Goal: Find specific page/section: Find specific page/section

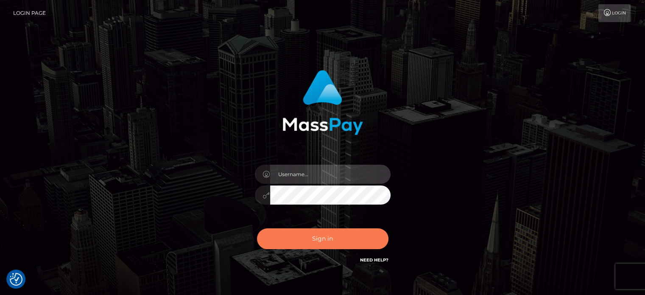
type input "petros.kidane"
click at [343, 246] on button "Sign in" at bounding box center [322, 238] width 131 height 21
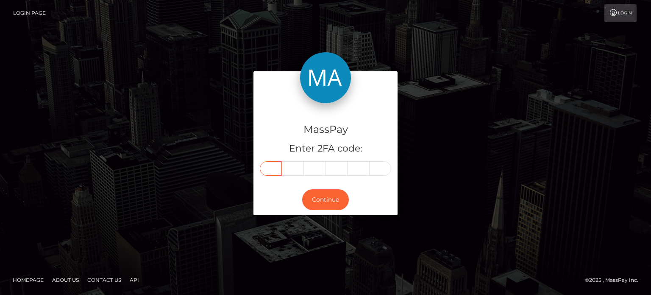
paste input "8"
type input "8"
type input "3"
type input "6"
type input "2"
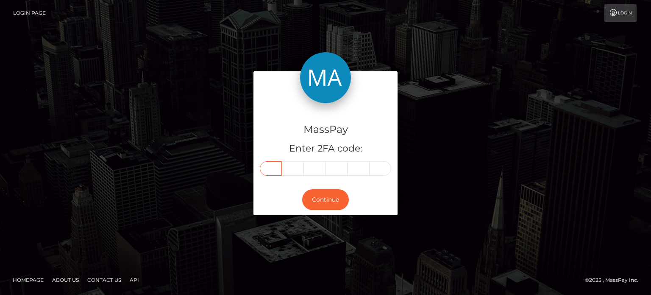
type input "5"
type input "8"
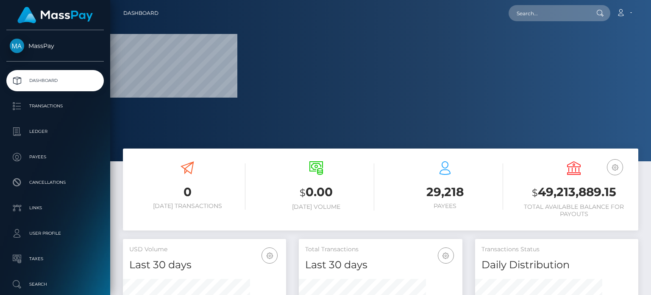
click at [517, 22] on div "Loading... Loading... Account Edit Profile Logout" at bounding box center [401, 13] width 473 height 18
click at [532, 13] on input "text" at bounding box center [549, 13] width 80 height 16
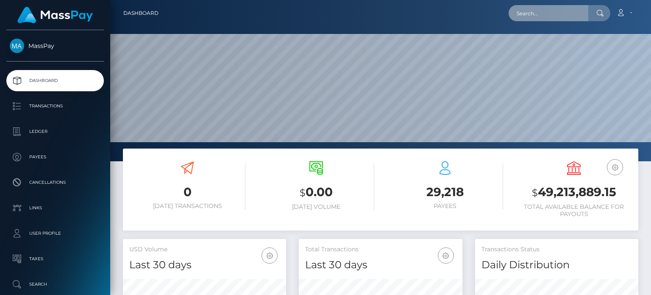
scroll to position [150, 163]
paste input "[EMAIL_ADDRESS][DOMAIN_NAME]"
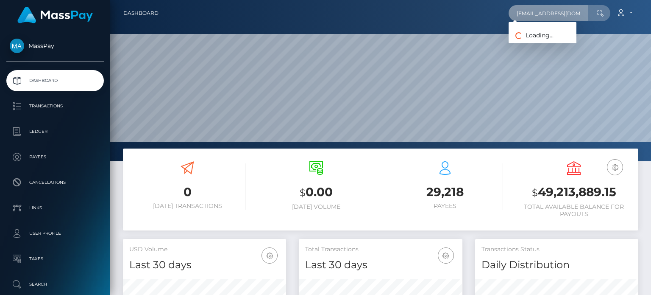
scroll to position [0, 8]
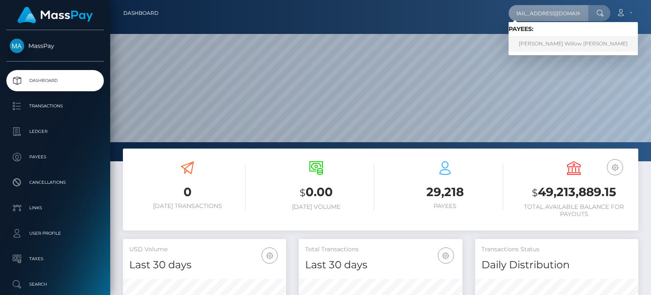
type input "[EMAIL_ADDRESS][DOMAIN_NAME]"
click at [565, 45] on link "Brooke Willow Harrison" at bounding box center [573, 44] width 129 height 16
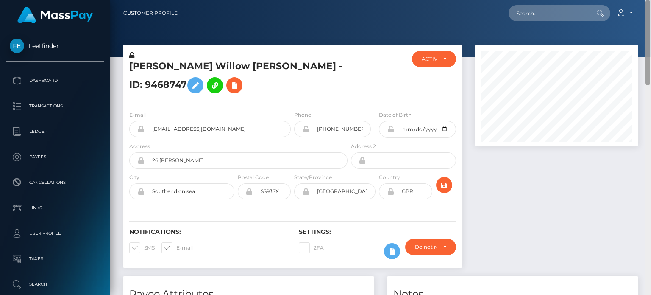
drag, startPoint x: 650, startPoint y: 65, endPoint x: 647, endPoint y: 6, distance: 59.9
click at [647, 6] on div "Customer Profile Loading... Loading..." at bounding box center [380, 147] width 541 height 295
